Goal: Transaction & Acquisition: Purchase product/service

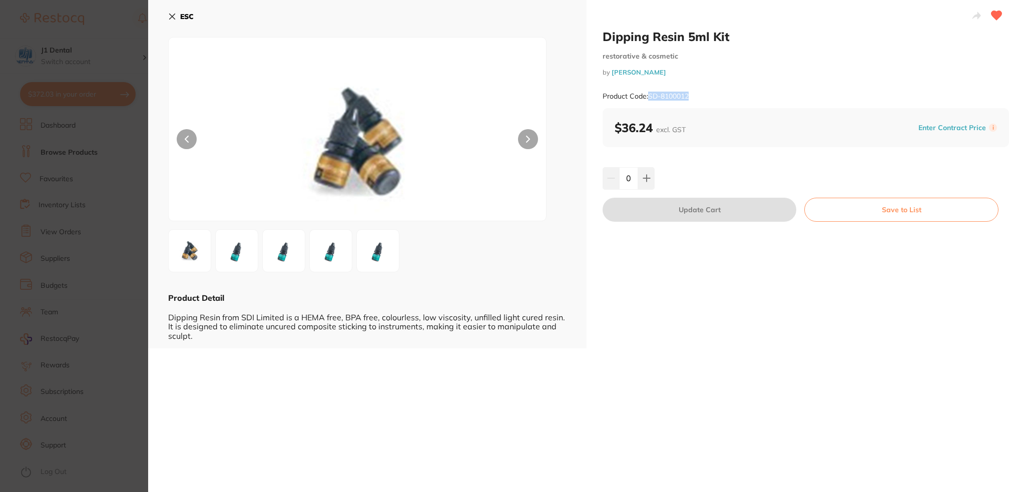
click at [189, 16] on b "ESC" at bounding box center [187, 16] width 14 height 9
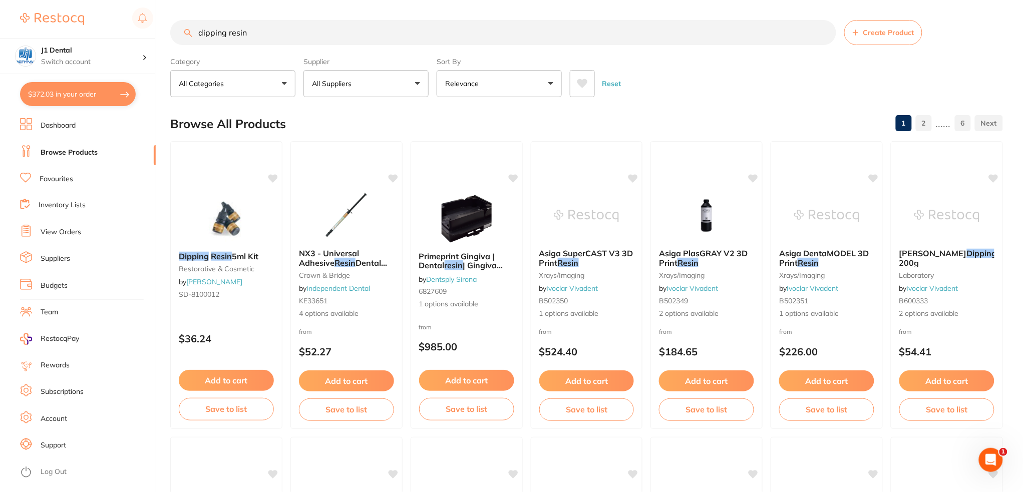
drag, startPoint x: 272, startPoint y: 37, endPoint x: 64, endPoint y: 35, distance: 208.3
click at [102, 37] on div "$372.03 J1 Dental Switch account J1 Dental $372.03 in your order Dashboard Brow…" at bounding box center [511, 246] width 1023 height 492
type input "e"
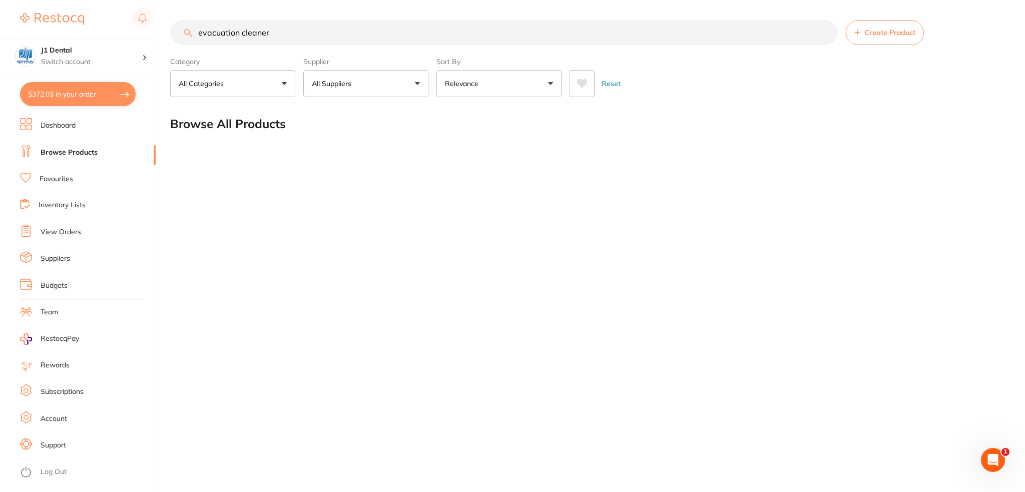
type input "evacuation cleaner"
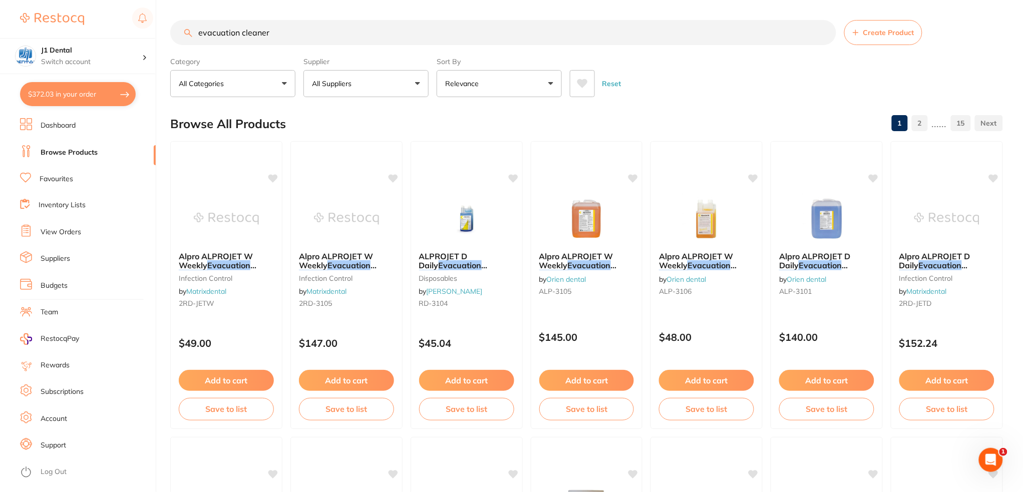
click at [51, 95] on button "$372.03 in your order" at bounding box center [78, 94] width 116 height 24
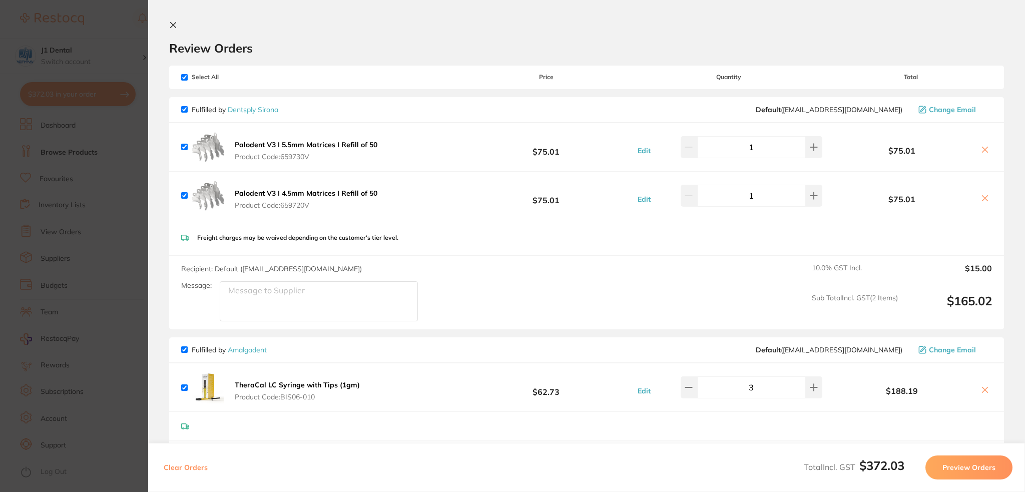
scroll to position [133, 0]
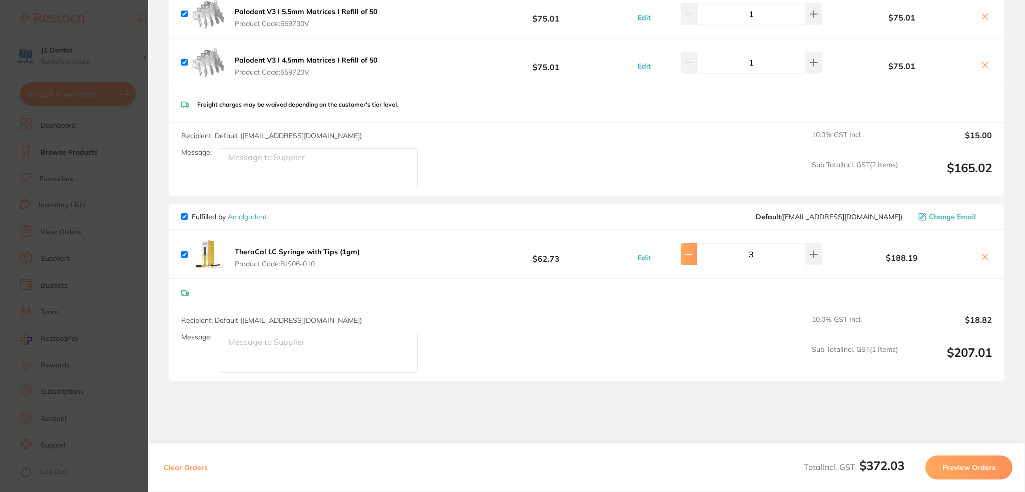
click at [693, 255] on icon at bounding box center [689, 254] width 8 height 8
click at [810, 251] on icon at bounding box center [814, 254] width 8 height 8
type input "3"
click at [968, 466] on button "Preview Orders" at bounding box center [969, 468] width 87 height 24
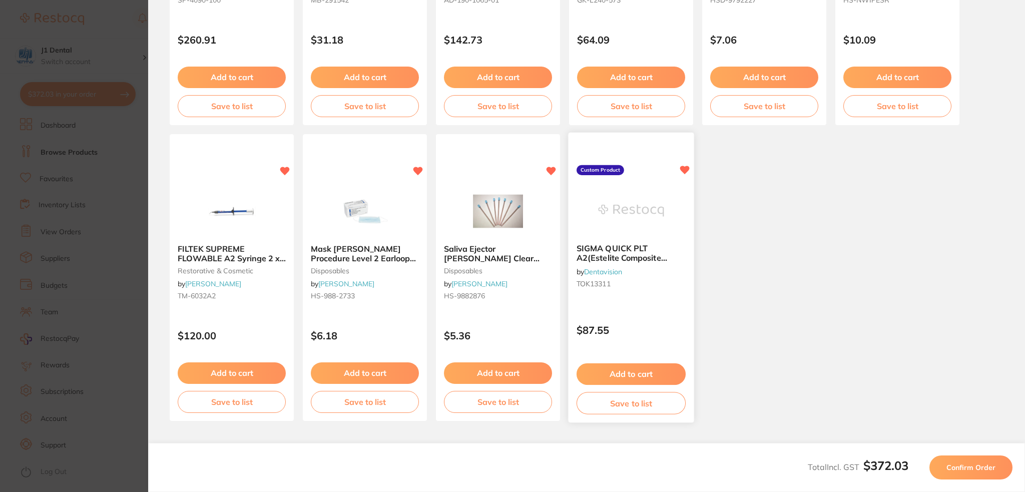
scroll to position [0, 0]
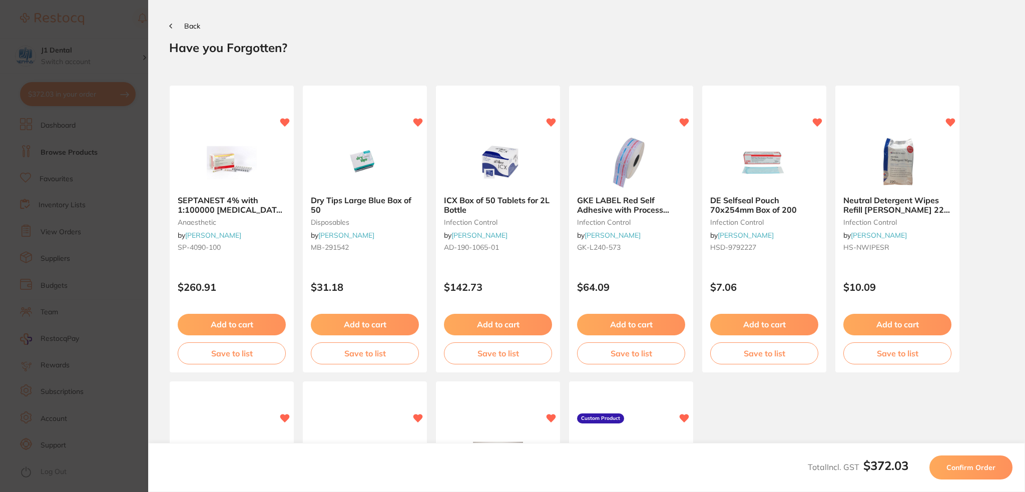
click at [977, 466] on span "Confirm Order" at bounding box center [971, 467] width 49 height 9
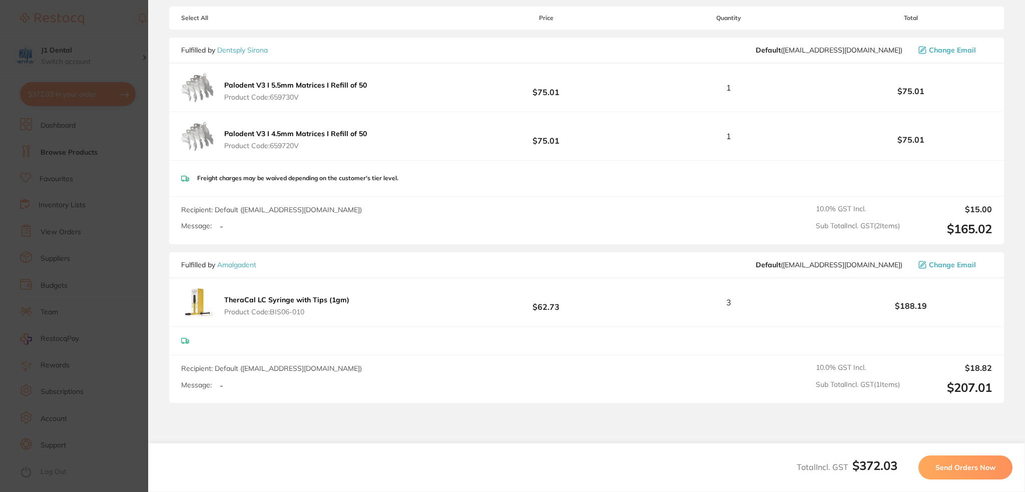
scroll to position [221, 0]
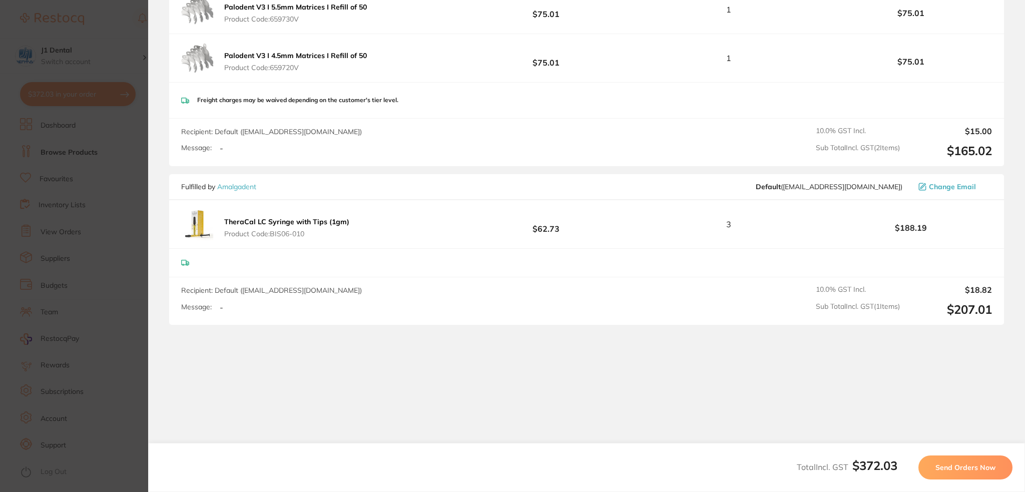
click at [978, 467] on span "Send Orders Now" at bounding box center [966, 467] width 60 height 9
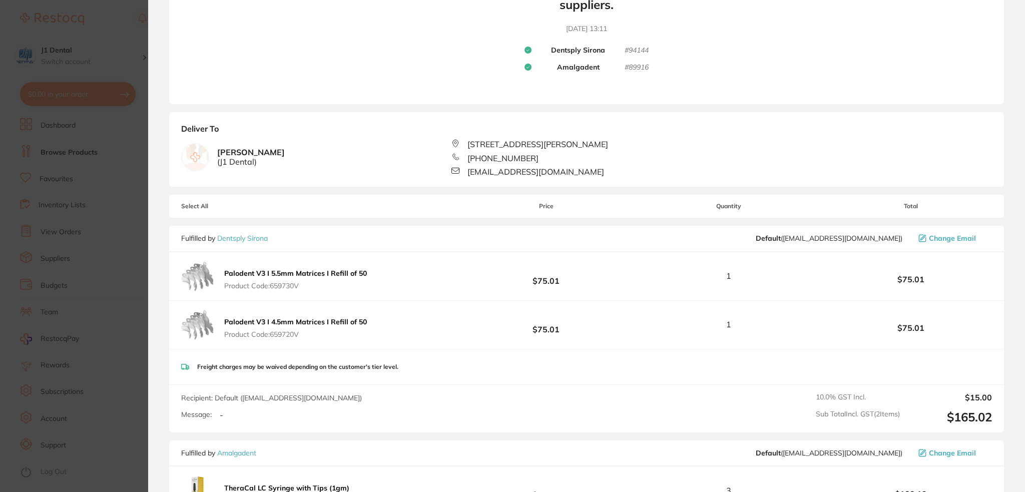
scroll to position [0, 0]
